Goal: Download file/media: Download file/media

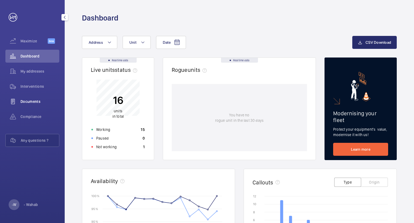
click at [23, 99] on span "Documents" at bounding box center [39, 101] width 39 height 5
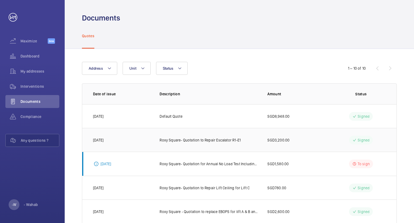
click at [215, 140] on p "Roxy Square- Quotation to Repair Escalator R1-E1" at bounding box center [200, 139] width 81 height 5
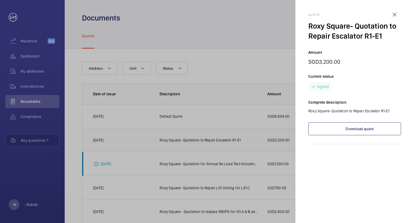
click at [215, 140] on div at bounding box center [207, 111] width 414 height 223
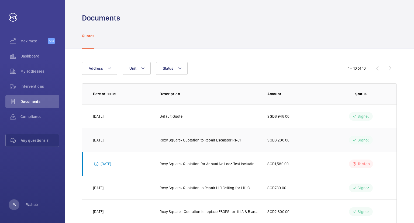
click at [213, 138] on p "Roxy Square- Quotation to Repair Escalator R1-E1" at bounding box center [200, 139] width 81 height 5
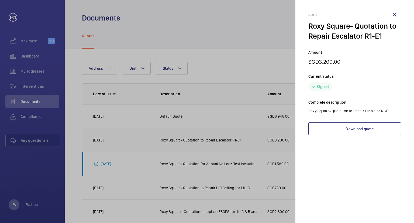
click at [213, 138] on div at bounding box center [207, 111] width 414 height 223
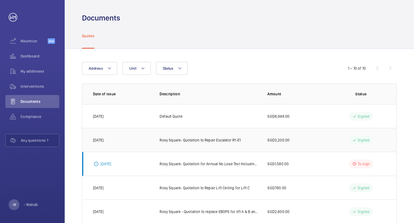
click at [213, 138] on p "Roxy Square- Quotation to Repair Escalator R1-E1" at bounding box center [200, 139] width 81 height 5
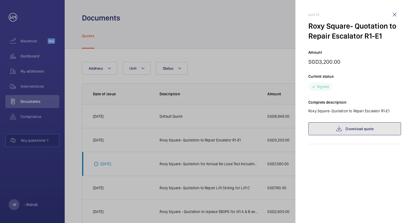
click at [356, 131] on link "Download quote" at bounding box center [354, 128] width 93 height 13
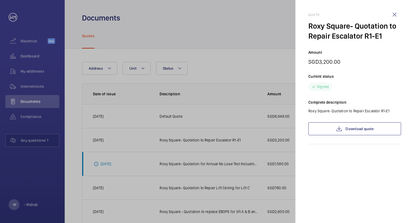
click at [334, 154] on div "Quote Roxy Square- Quotation to Repair Escalator R1-E1 Amount SGD3,200.00 Curre…" at bounding box center [354, 83] width 93 height 166
click at [396, 15] on wm-front-icon-button at bounding box center [394, 14] width 13 height 13
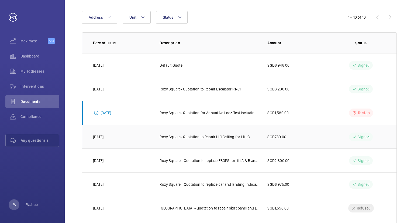
scroll to position [54, 0]
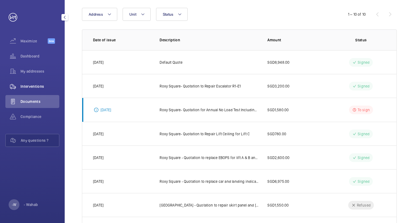
click at [29, 87] on span "Interventions" at bounding box center [39, 86] width 39 height 5
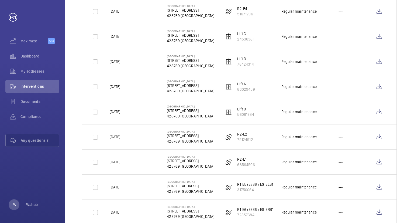
scroll to position [404, 0]
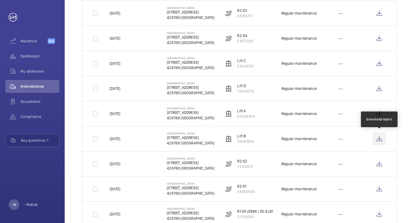
click at [380, 138] on wm-front-icon-button at bounding box center [379, 138] width 13 height 13
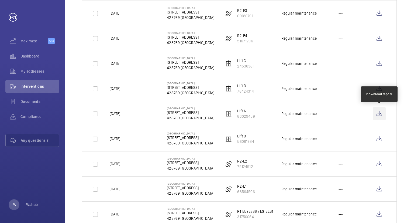
click at [380, 113] on wm-front-icon-button at bounding box center [379, 113] width 13 height 13
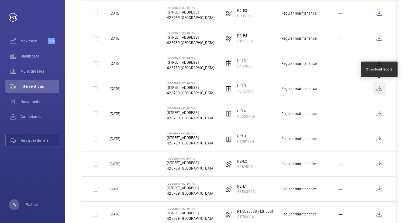
click at [379, 88] on wm-front-icon-button at bounding box center [379, 88] width 13 height 13
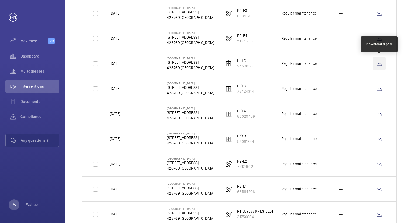
click at [382, 64] on wm-front-icon-button at bounding box center [379, 63] width 13 height 13
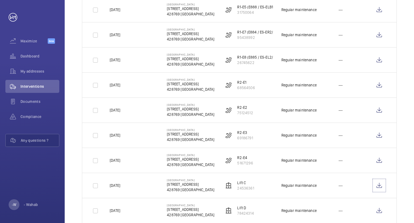
scroll to position [297, 0]
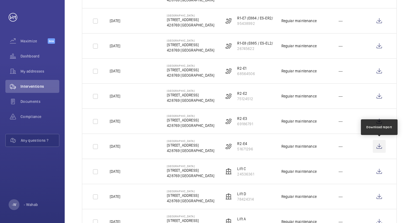
click at [379, 147] on wm-front-icon-button at bounding box center [379, 146] width 13 height 13
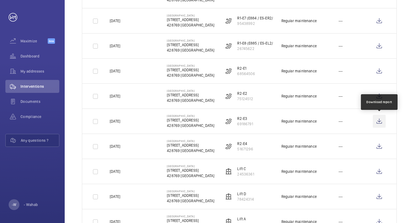
click at [382, 123] on wm-front-icon-button at bounding box center [379, 121] width 13 height 13
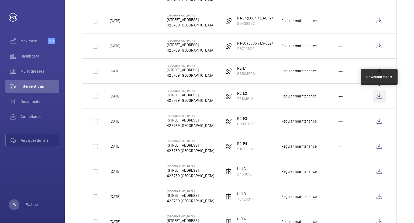
click at [378, 97] on wm-front-icon-button at bounding box center [379, 96] width 13 height 13
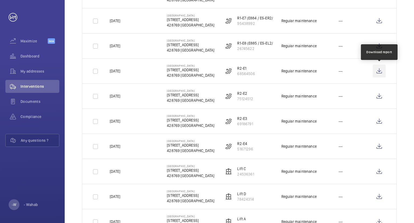
click at [382, 70] on wm-front-icon-button at bounding box center [379, 70] width 13 height 13
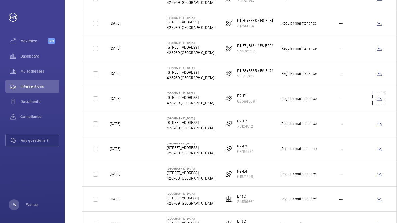
scroll to position [243, 0]
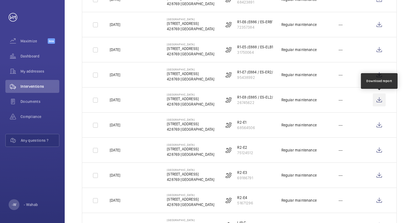
click at [377, 98] on wm-front-icon-button at bounding box center [379, 99] width 13 height 13
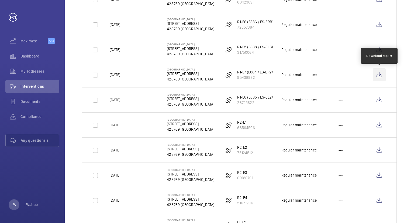
click at [379, 76] on wm-front-icon-button at bounding box center [379, 74] width 13 height 13
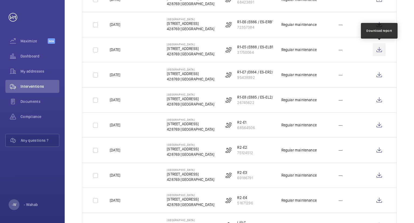
click at [378, 51] on wm-front-icon-button at bounding box center [379, 49] width 13 height 13
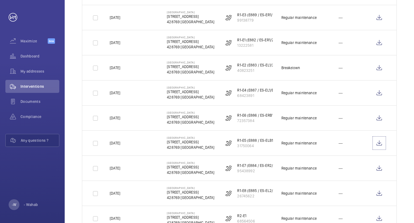
scroll to position [135, 0]
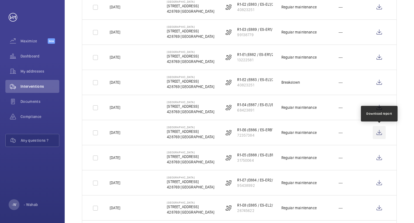
click at [380, 133] on wm-front-icon-button at bounding box center [379, 132] width 13 height 13
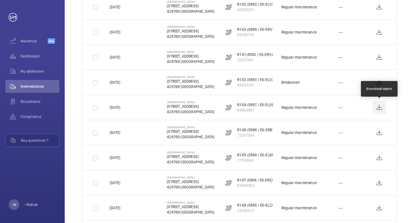
click at [380, 107] on wm-front-icon-button at bounding box center [379, 107] width 13 height 13
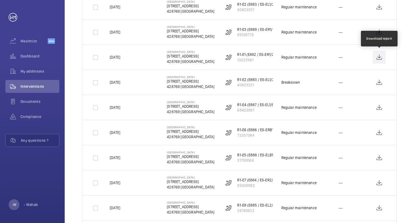
click at [378, 60] on wm-front-icon-button at bounding box center [379, 57] width 13 height 13
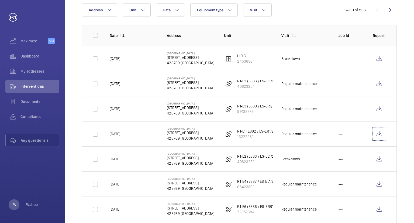
scroll to position [54, 0]
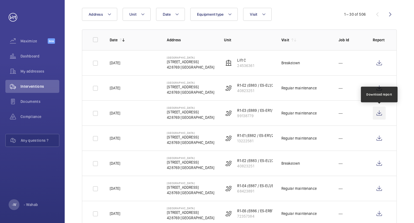
click at [380, 113] on wm-front-icon-button at bounding box center [379, 113] width 13 height 13
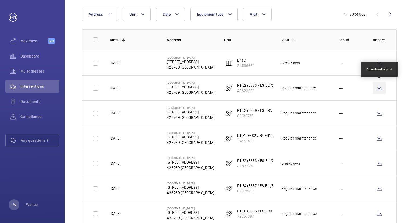
click at [380, 90] on wm-front-icon-button at bounding box center [379, 87] width 13 height 13
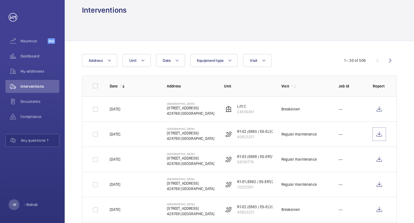
scroll to position [0, 0]
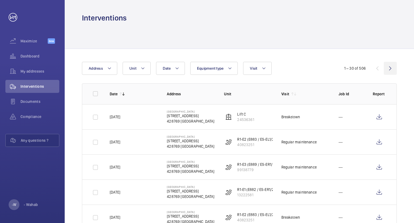
click at [389, 69] on wm-front-icon-button at bounding box center [390, 68] width 13 height 13
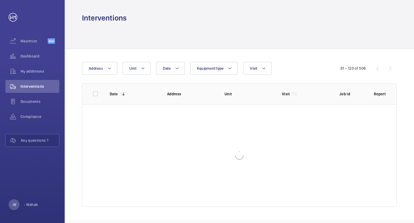
click at [389, 69] on div "91 – 120 of 506" at bounding box center [364, 68] width 65 height 6
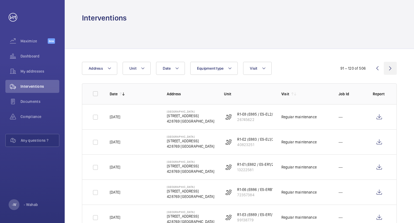
click at [389, 69] on wm-front-icon-button at bounding box center [390, 68] width 13 height 13
click at [389, 70] on wm-front-icon-button at bounding box center [390, 68] width 13 height 13
click at [178, 67] on mat-icon at bounding box center [177, 68] width 4 height 6
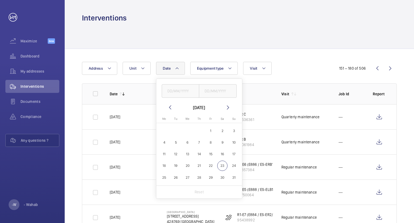
click at [226, 107] on mat-icon at bounding box center [228, 107] width 6 height 6
click at [170, 107] on mat-icon at bounding box center [170, 107] width 6 height 6
click at [171, 108] on mat-icon at bounding box center [170, 107] width 6 height 6
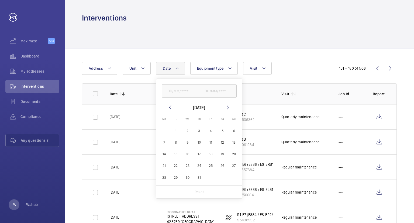
click at [171, 108] on mat-icon at bounding box center [170, 107] width 6 height 6
click at [210, 142] on span "9" at bounding box center [210, 142] width 11 height 11
type input "[DATE]"
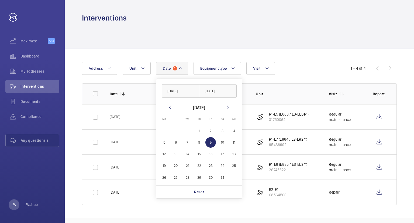
click at [290, 29] on div at bounding box center [239, 36] width 315 height 26
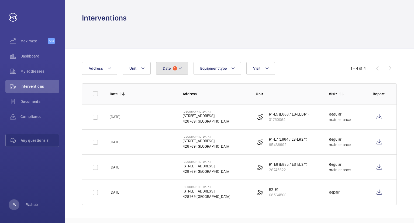
click at [178, 69] on mat-icon at bounding box center [180, 68] width 4 height 6
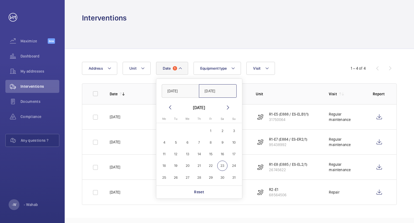
click at [225, 94] on input "[DATE]" at bounding box center [218, 90] width 38 height 13
click at [209, 92] on input "[DATE]" at bounding box center [218, 90] width 38 height 13
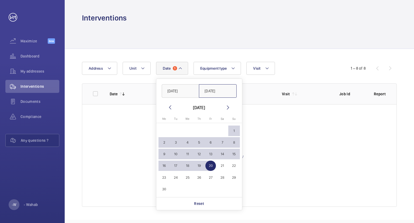
type input "[DATE]"
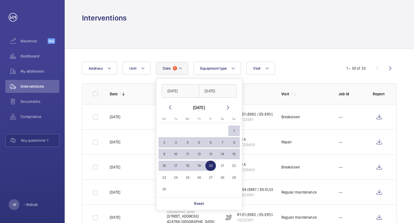
click at [317, 39] on div at bounding box center [239, 36] width 315 height 26
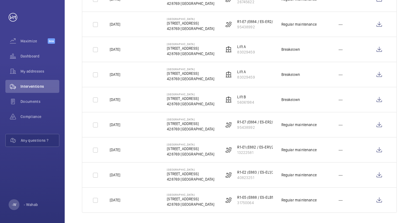
scroll to position [645, 0]
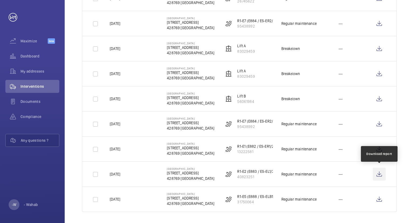
click at [377, 175] on wm-front-icon-button at bounding box center [379, 173] width 13 height 13
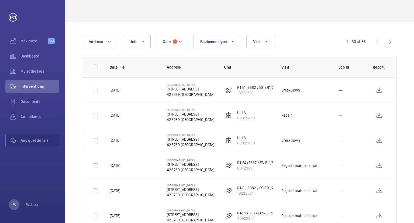
scroll to position [25, 0]
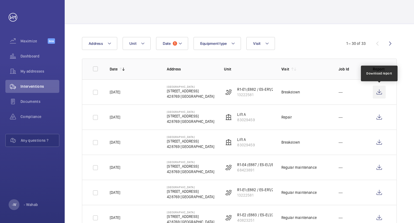
click at [379, 93] on wm-front-icon-button at bounding box center [379, 91] width 13 height 13
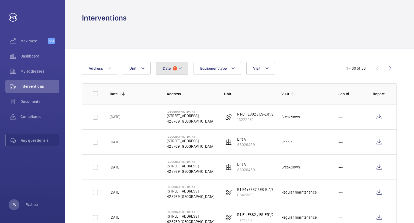
click at [182, 69] on mat-icon at bounding box center [180, 68] width 4 height 6
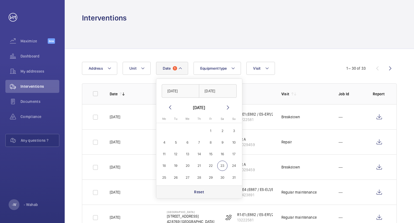
click at [200, 193] on p "Reset" at bounding box center [199, 191] width 10 height 5
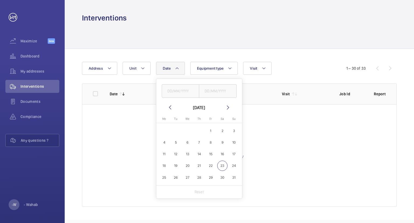
click at [284, 147] on div at bounding box center [239, 155] width 314 height 102
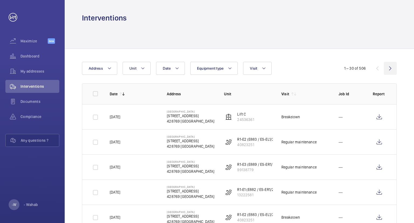
click at [390, 71] on wm-front-icon-button at bounding box center [390, 68] width 13 height 13
click at [378, 68] on wm-front-icon-button at bounding box center [377, 68] width 13 height 13
click at [37, 102] on span "Documents" at bounding box center [39, 101] width 39 height 5
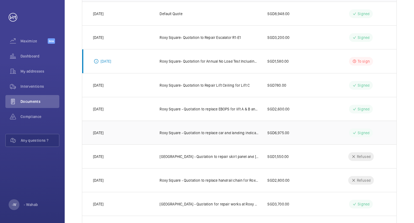
scroll to position [132, 0]
